Goal: Task Accomplishment & Management: Use online tool/utility

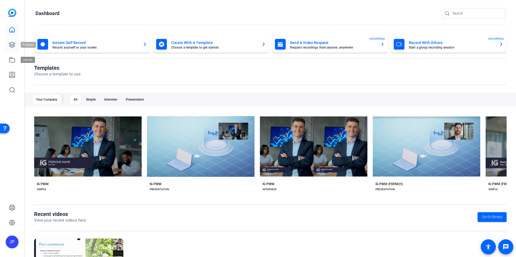
click at [12, 48] on link at bounding box center [12, 44] width 13 height 13
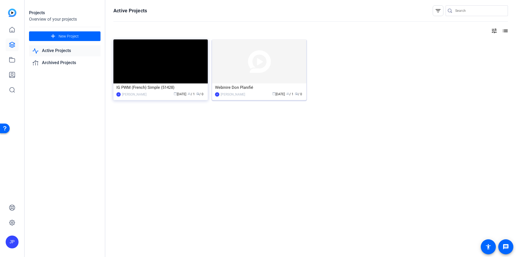
click at [283, 84] on div "Webinire Don Planifié" at bounding box center [259, 88] width 88 height 8
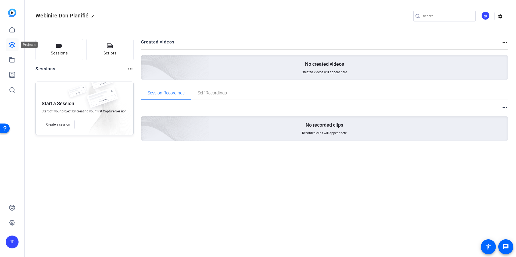
click at [12, 42] on icon at bounding box center [11, 44] width 5 height 5
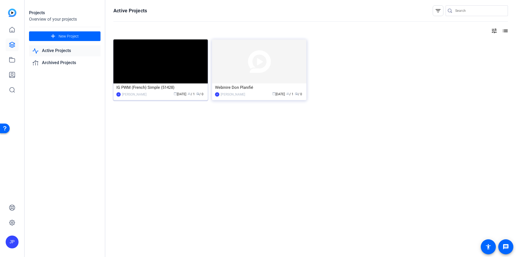
click at [173, 74] on img at bounding box center [160, 61] width 94 height 44
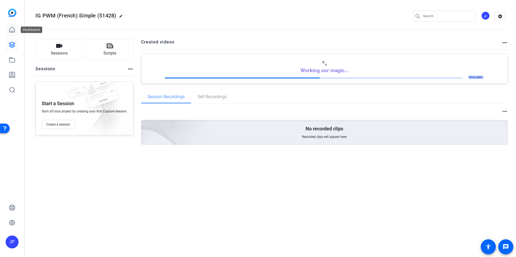
click at [13, 26] on link at bounding box center [12, 29] width 13 height 13
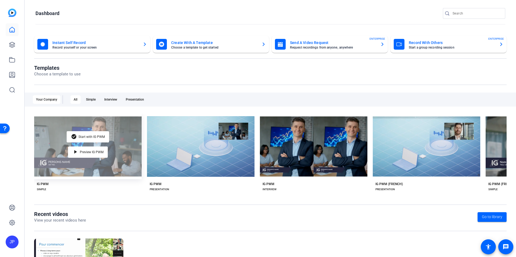
click at [121, 165] on div "check_circle Start with IG PWM play_arrow Preview IG PWM" at bounding box center [87, 147] width 107 height 66
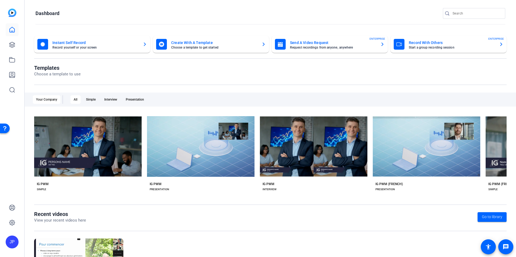
click at [203, 43] on mat-card-title "Create With A Template" at bounding box center [214, 42] width 86 height 6
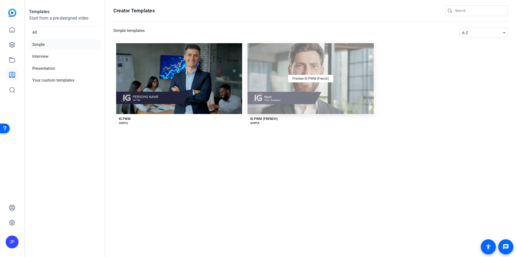
click at [317, 72] on div "Preview IG PWM (French)" at bounding box center [310, 78] width 126 height 71
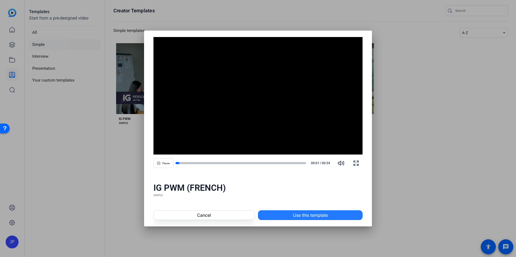
click at [290, 213] on span at bounding box center [310, 215] width 104 height 13
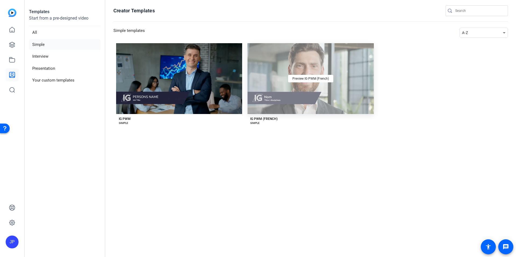
click at [318, 92] on div "Preview IG PWM (French)" at bounding box center [310, 78] width 126 height 71
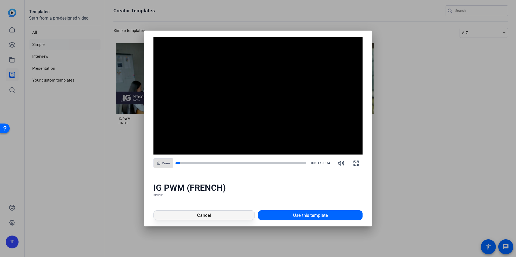
click at [223, 219] on span at bounding box center [204, 215] width 101 height 13
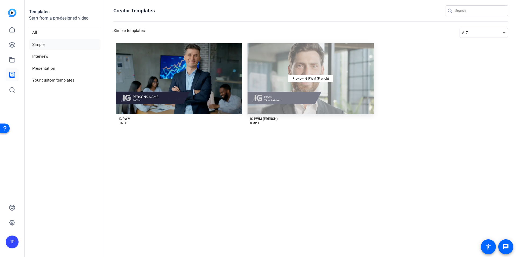
click at [336, 91] on div "Preview IG PWM (French)" at bounding box center [310, 78] width 126 height 71
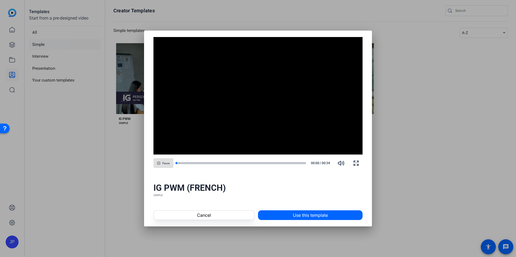
click at [204, 206] on div "Cancel Use this template" at bounding box center [258, 215] width 228 height 23
click at [187, 217] on span at bounding box center [204, 215] width 101 height 13
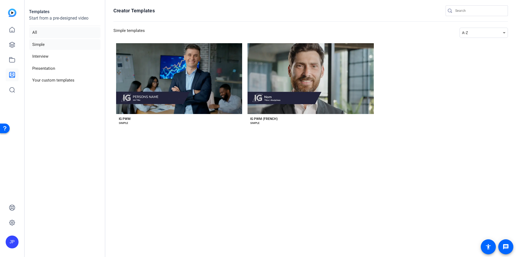
click at [42, 30] on li "All" at bounding box center [64, 32] width 71 height 11
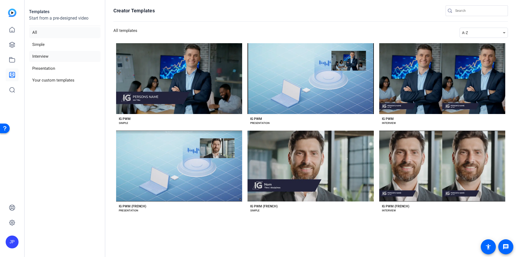
click at [41, 56] on li "Interview" at bounding box center [64, 56] width 71 height 11
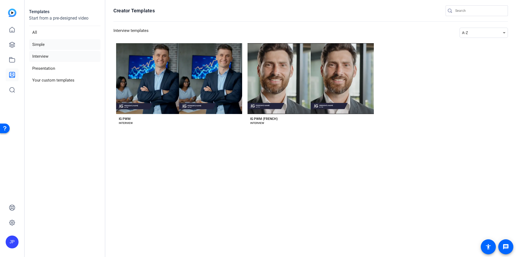
click at [44, 44] on li "Simple" at bounding box center [64, 44] width 71 height 11
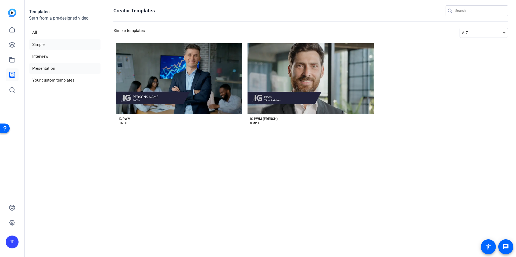
click at [47, 66] on li "Presentation" at bounding box center [64, 68] width 71 height 11
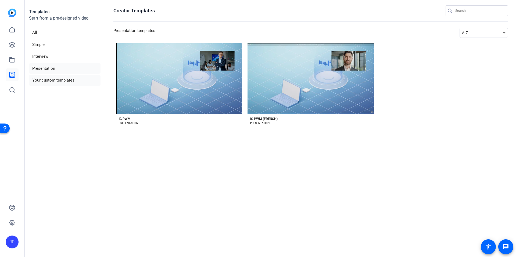
click at [58, 79] on li "Your custom templates" at bounding box center [64, 80] width 71 height 11
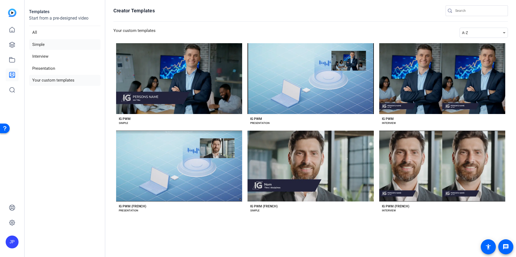
click at [53, 46] on li "Simple" at bounding box center [64, 44] width 71 height 11
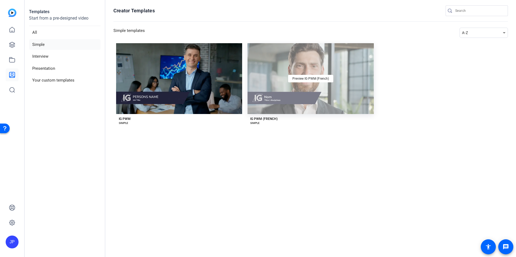
click at [323, 90] on div "Preview IG PWM (French)" at bounding box center [310, 78] width 126 height 71
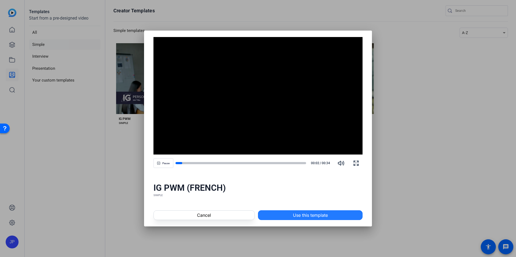
click at [300, 217] on span "Use this template" at bounding box center [310, 215] width 35 height 6
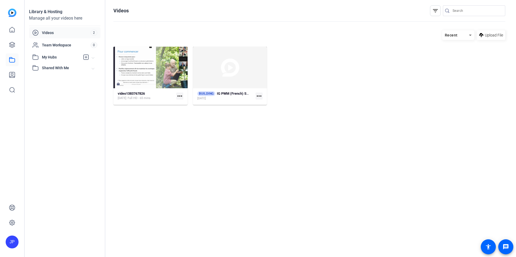
click at [12, 52] on div at bounding box center [12, 59] width 13 height 73
click at [13, 52] on div at bounding box center [12, 59] width 13 height 73
click at [13, 45] on icon at bounding box center [12, 45] width 6 height 6
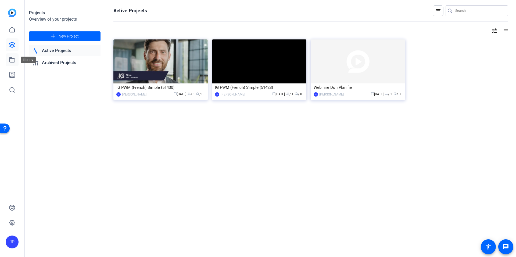
click at [9, 61] on icon at bounding box center [11, 59] width 5 height 5
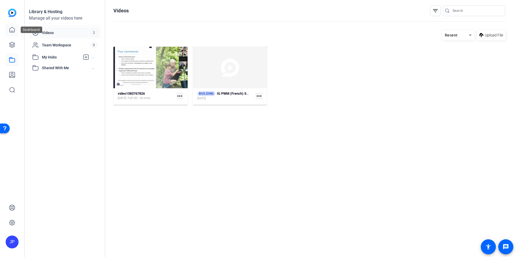
click at [12, 27] on icon at bounding box center [12, 29] width 5 height 5
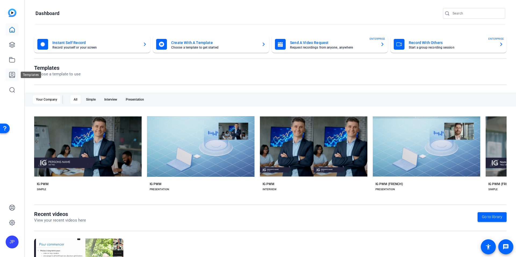
click at [12, 75] on icon at bounding box center [11, 74] width 5 height 5
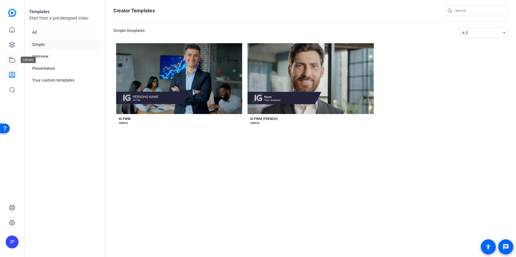
click at [10, 60] on icon at bounding box center [12, 60] width 6 height 6
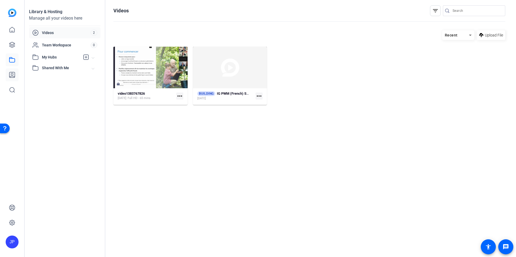
click at [11, 77] on icon at bounding box center [12, 75] width 6 height 6
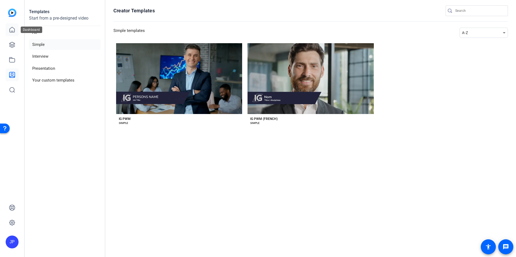
click at [11, 26] on link at bounding box center [12, 29] width 13 height 13
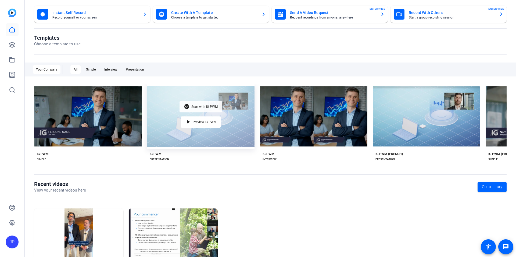
scroll to position [60, 0]
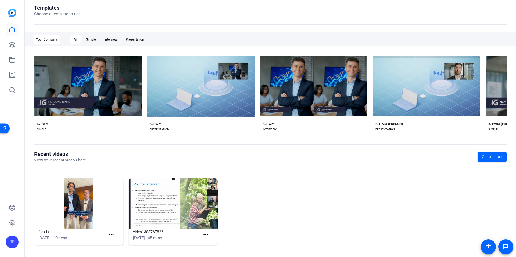
click at [136, 133] on div "check_circle Start with IG PWM play_arrow Preview IG PWM IG PWM SIMPLE check_ci…" at bounding box center [270, 95] width 472 height 83
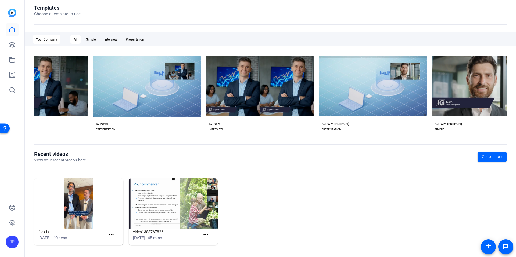
scroll to position [0, 0]
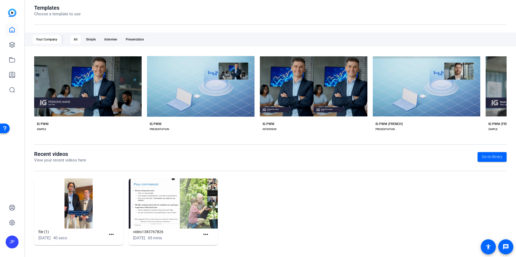
drag, startPoint x: 134, startPoint y: 136, endPoint x: 6, endPoint y: 12, distance: 178.1
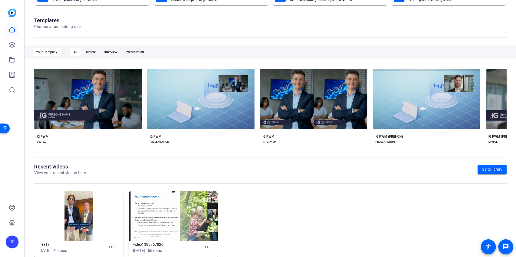
scroll to position [2, 0]
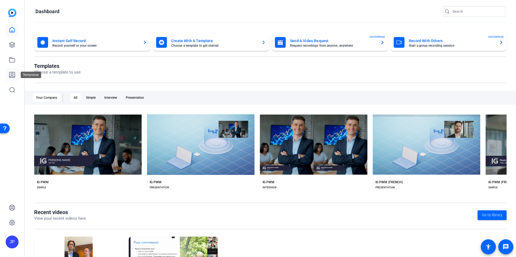
click at [13, 74] on icon at bounding box center [12, 75] width 6 height 6
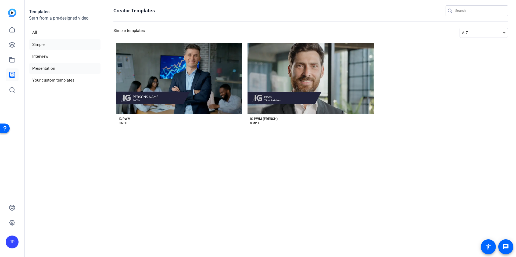
click at [46, 67] on li "Presentation" at bounding box center [64, 68] width 71 height 11
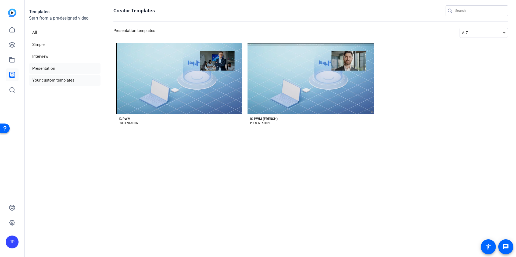
click at [53, 82] on li "Your custom templates" at bounding box center [64, 80] width 71 height 11
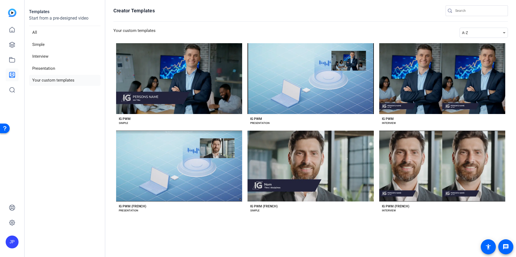
click at [48, 50] on ul "All Simple Interview Presentation Your custom templates" at bounding box center [64, 56] width 71 height 59
click at [8, 24] on link at bounding box center [12, 29] width 13 height 13
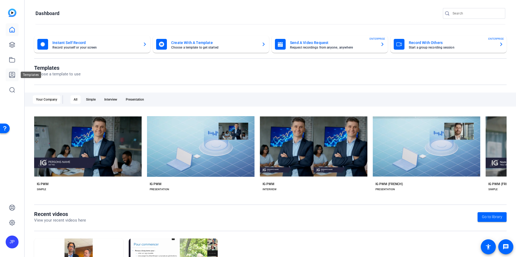
click at [10, 71] on link at bounding box center [12, 74] width 13 height 13
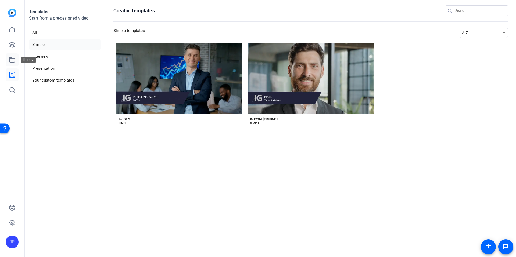
click at [10, 65] on link at bounding box center [12, 59] width 13 height 13
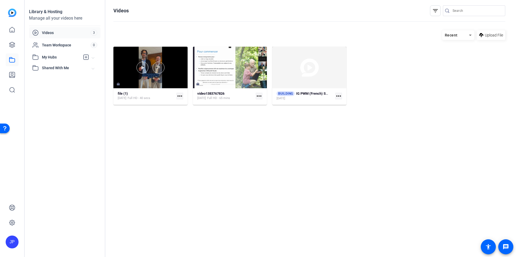
click at [153, 71] on div at bounding box center [150, 68] width 74 height 12
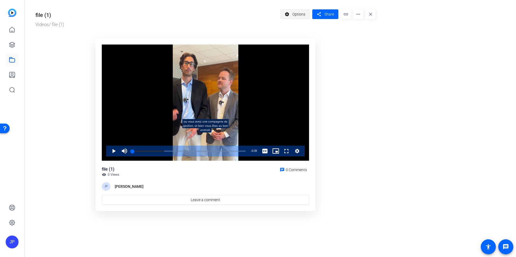
click at [302, 14] on span "Options" at bounding box center [298, 14] width 13 height 10
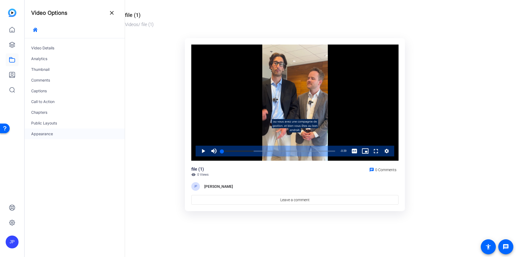
click at [55, 136] on div "Appearance" at bounding box center [75, 134] width 100 height 11
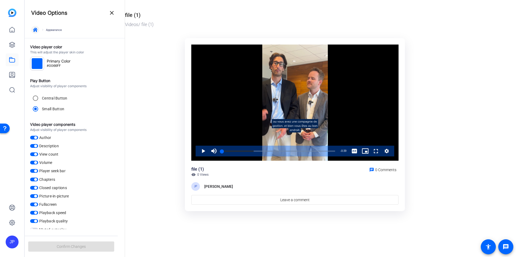
click at [39, 30] on span "button" at bounding box center [35, 29] width 13 height 13
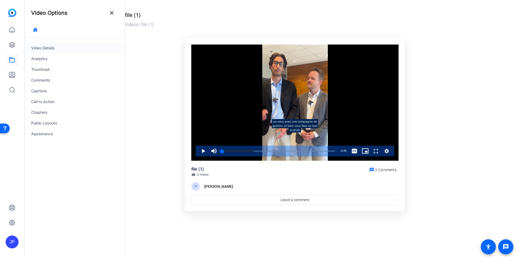
click at [52, 49] on div "Video Details" at bounding box center [75, 48] width 100 height 11
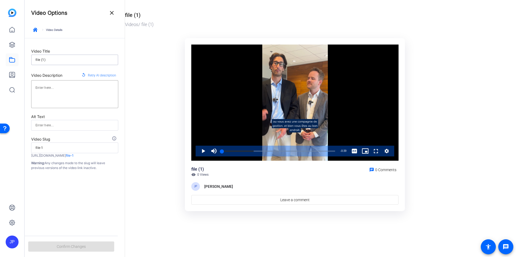
click at [53, 60] on input "file (1)" at bounding box center [74, 60] width 78 height 6
click at [12, 27] on icon at bounding box center [12, 29] width 5 height 5
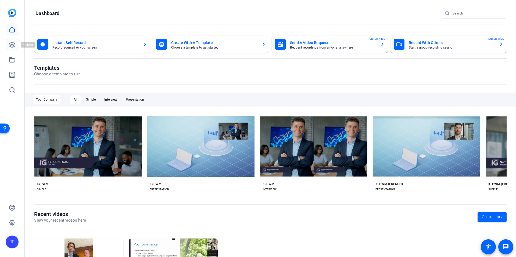
click at [13, 44] on icon at bounding box center [12, 45] width 6 height 6
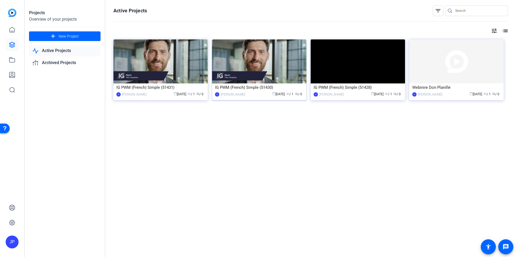
click at [294, 76] on img at bounding box center [259, 61] width 94 height 44
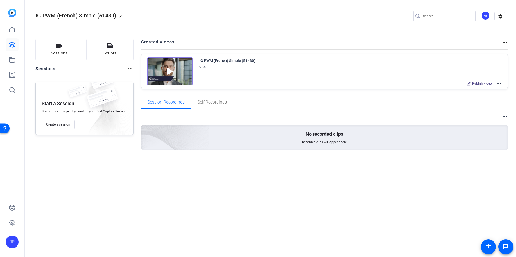
click at [262, 74] on div "IG PWM (French) Simple (51430) 26s Publish video more_horiz" at bounding box center [350, 72] width 303 height 30
click at [204, 105] on span "Self Recordings" at bounding box center [211, 102] width 29 height 13
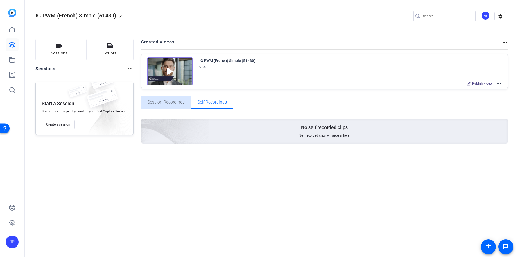
click at [178, 103] on span "Session Recordings" at bounding box center [165, 102] width 37 height 4
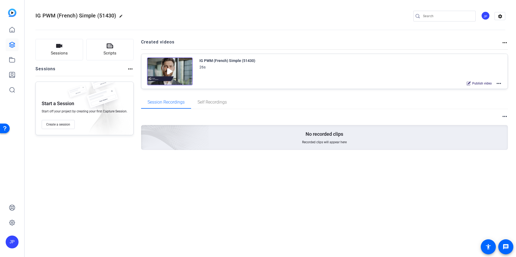
click at [175, 72] on img at bounding box center [170, 71] width 46 height 28
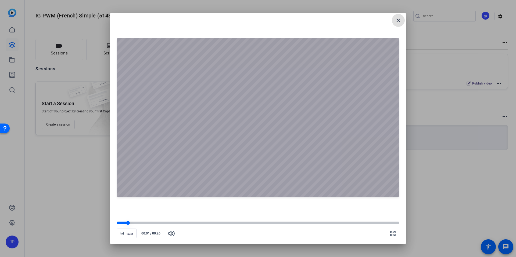
click at [174, 223] on div at bounding box center [258, 223] width 282 height 3
click at [243, 222] on div at bounding box center [258, 223] width 282 height 3
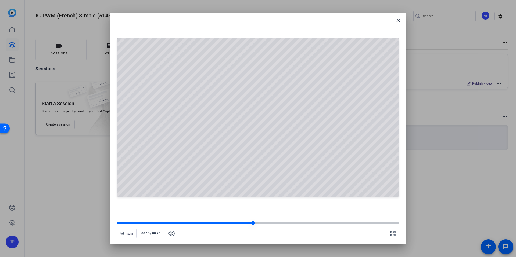
click at [311, 223] on div at bounding box center [258, 223] width 282 height 3
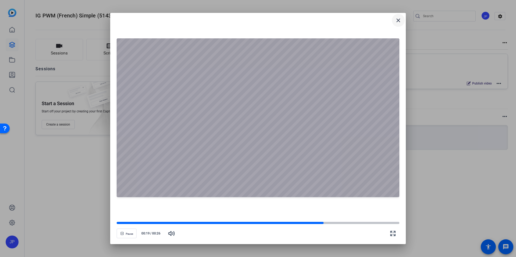
click at [396, 23] on mat-icon "close" at bounding box center [398, 20] width 6 height 6
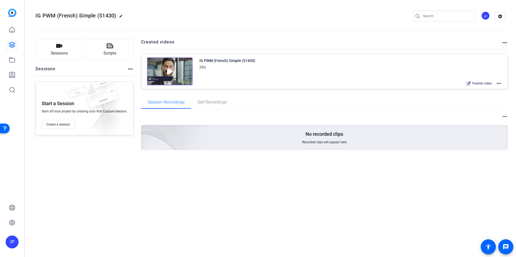
click at [121, 15] on mat-icon "edit" at bounding box center [122, 17] width 6 height 6
click at [120, 16] on div "IG PWM (French) Simple (51430) check_circle clear JP settings" at bounding box center [269, 16] width 469 height 8
click at [167, 65] on img at bounding box center [170, 71] width 46 height 28
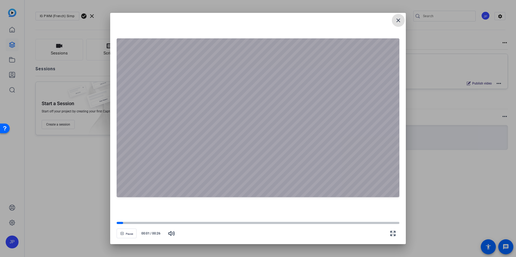
click at [400, 20] on mat-icon "close" at bounding box center [398, 20] width 6 height 6
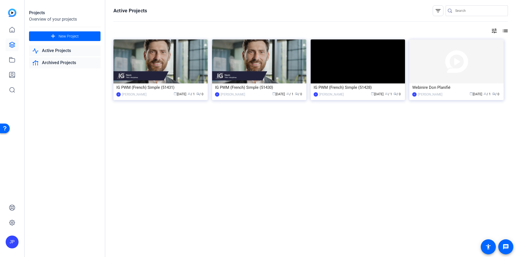
click at [75, 60] on link "Archived Projects" at bounding box center [64, 62] width 71 height 11
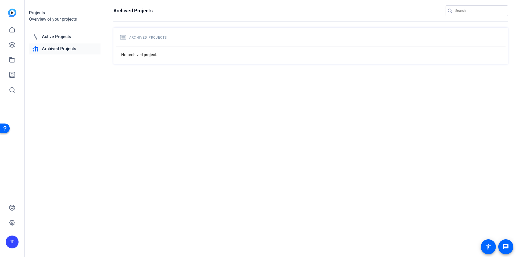
click at [70, 51] on link "Archived Projects" at bounding box center [64, 48] width 71 height 11
click at [72, 48] on link "Archived Projects" at bounding box center [64, 48] width 71 height 11
click at [71, 38] on link "Active Projects" at bounding box center [64, 36] width 71 height 11
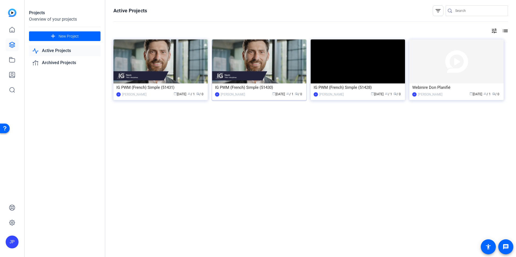
click at [250, 78] on img at bounding box center [259, 61] width 94 height 44
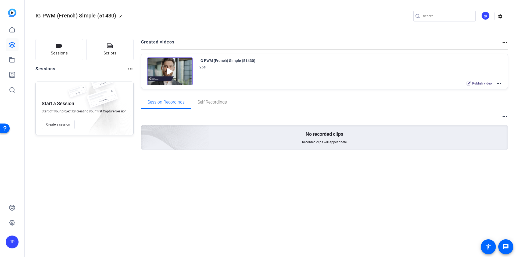
click at [184, 72] on img at bounding box center [170, 71] width 46 height 28
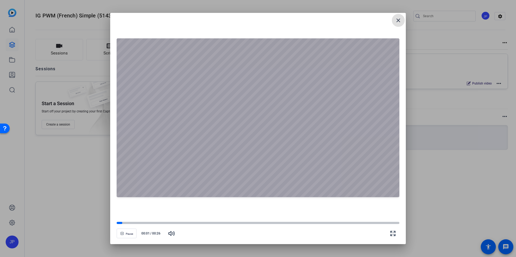
click at [399, 20] on mat-icon "close" at bounding box center [398, 20] width 6 height 6
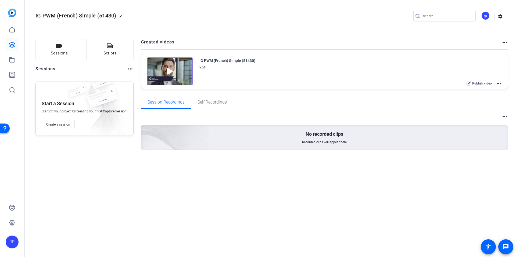
click at [263, 67] on div "IG PWM (French) Simple (51430) 26s" at bounding box center [350, 63] width 303 height 13
click at [220, 60] on div "IG PWM (French) Simple (51430)" at bounding box center [227, 60] width 56 height 6
click at [60, 48] on icon "button" at bounding box center [59, 46] width 6 height 6
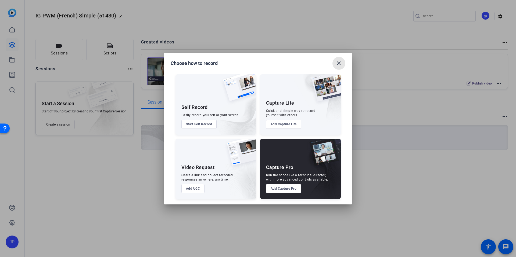
drag, startPoint x: 339, startPoint y: 66, endPoint x: 330, endPoint y: 65, distance: 8.9
click at [339, 66] on mat-icon "close" at bounding box center [338, 63] width 6 height 6
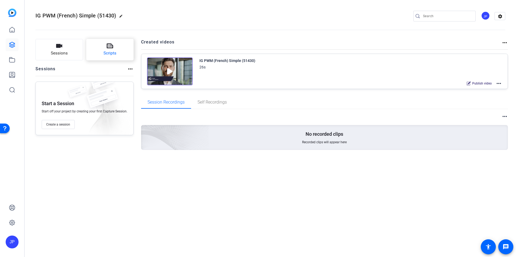
click at [105, 52] on span "Scripts" at bounding box center [109, 53] width 13 height 6
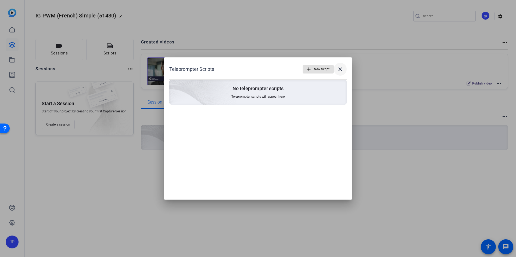
click at [341, 67] on mat-icon "close" at bounding box center [340, 69] width 6 height 6
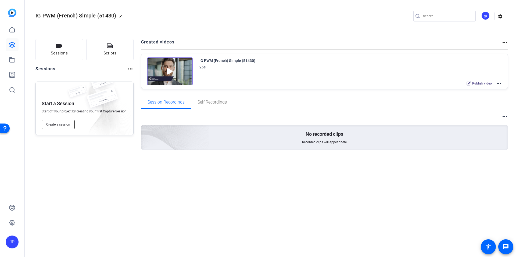
click at [68, 125] on span "Create a session" at bounding box center [58, 124] width 24 height 4
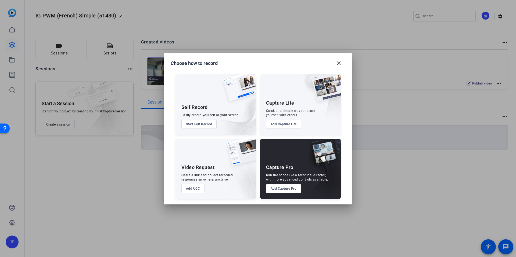
click at [187, 191] on button "Add UGC" at bounding box center [192, 188] width 23 height 9
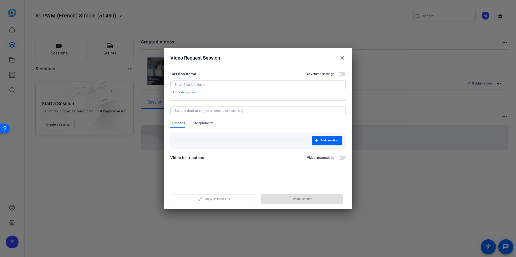
drag, startPoint x: 331, startPoint y: 56, endPoint x: 339, endPoint y: 57, distance: 8.0
click at [331, 56] on div "Video Request Session close" at bounding box center [257, 58] width 175 height 6
click at [339, 57] on mat-icon "close" at bounding box center [342, 58] width 6 height 6
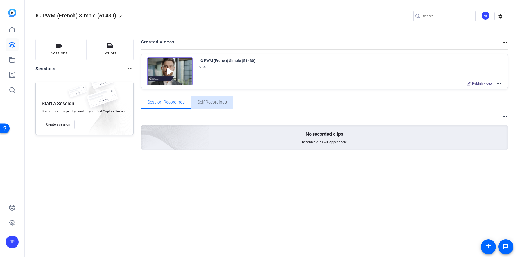
click at [224, 106] on span "Self Recordings" at bounding box center [211, 102] width 29 height 13
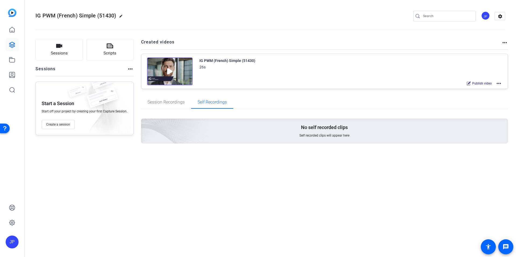
click at [310, 146] on div "No self recorded clips Self recorded clips will appear here" at bounding box center [324, 129] width 367 height 41
click at [311, 136] on span "Self recorded clips will appear here" at bounding box center [324, 135] width 50 height 4
click at [4, 30] on div "JP" at bounding box center [12, 128] width 24 height 257
click at [8, 31] on link at bounding box center [12, 29] width 13 height 13
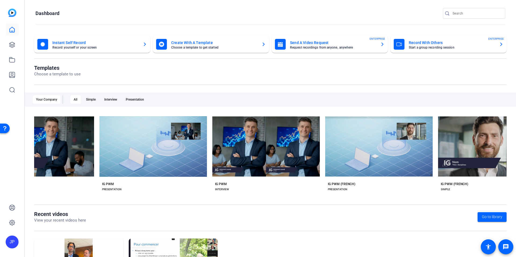
scroll to position [0, 102]
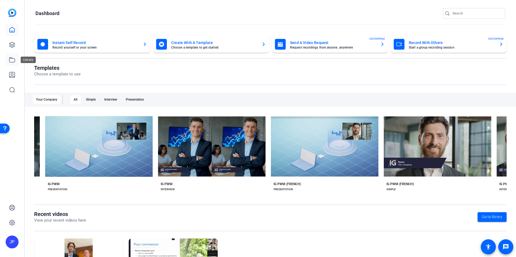
click at [13, 65] on link at bounding box center [12, 59] width 13 height 13
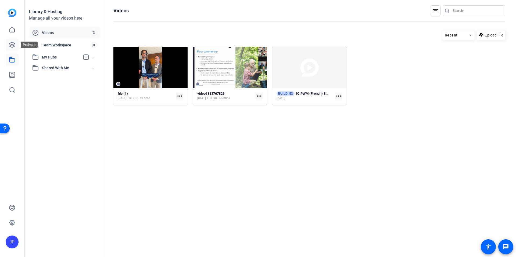
click at [16, 46] on link at bounding box center [12, 44] width 13 height 13
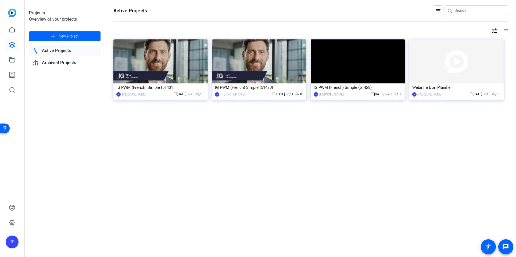
click at [188, 85] on div "IG PWM (French) Simple (51431)" at bounding box center [160, 88] width 88 height 8
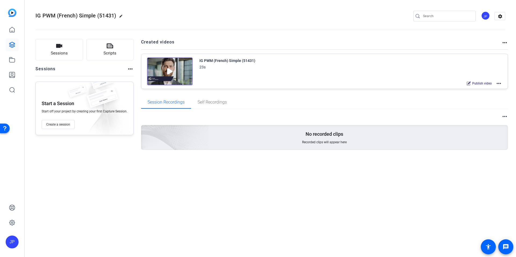
click at [505, 43] on mat-icon "more_horiz" at bounding box center [504, 42] width 6 height 6
click at [505, 43] on div at bounding box center [258, 128] width 516 height 257
click at [124, 16] on mat-icon "edit" at bounding box center [122, 17] width 6 height 6
click at [94, 15] on span "clear" at bounding box center [92, 16] width 6 height 6
click at [454, 65] on div "IG PWM (French) Simple (51431) 23s" at bounding box center [350, 63] width 303 height 13
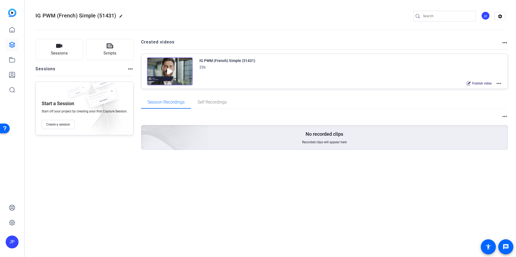
click at [498, 84] on mat-icon "more_horiz" at bounding box center [498, 83] width 6 height 6
click at [479, 91] on span "Edit in Creator" at bounding box center [478, 90] width 37 height 6
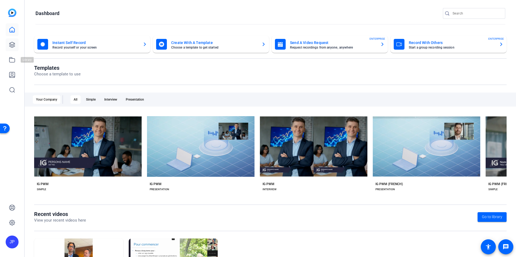
click at [9, 45] on icon at bounding box center [12, 45] width 6 height 6
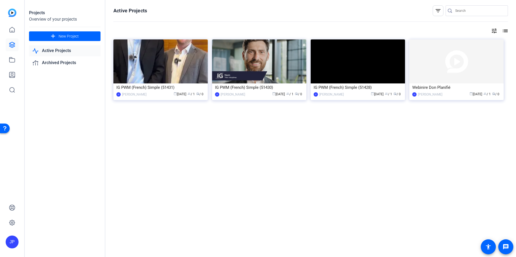
click at [323, 169] on div "Active Projects filter_list tune list IG PWM (French) Simple (51431) JP Jean-Ph…" at bounding box center [310, 128] width 410 height 257
click at [376, 70] on img at bounding box center [357, 61] width 94 height 44
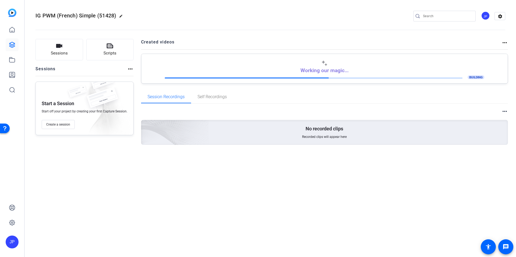
click at [328, 78] on div at bounding box center [314, 78] width 298 height 1
click at [332, 78] on span at bounding box center [251, 78] width 173 height 1
